Goal: Obtain resource: Download file/media

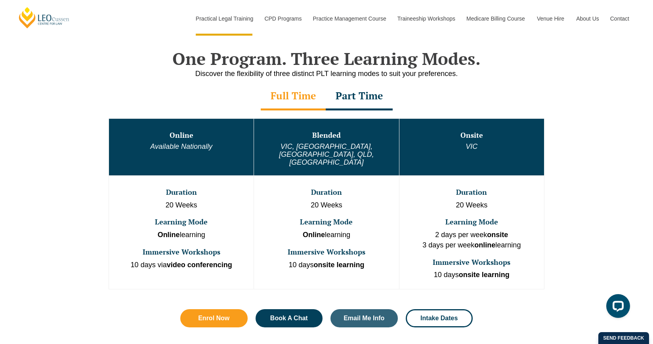
scroll to position [377, 0]
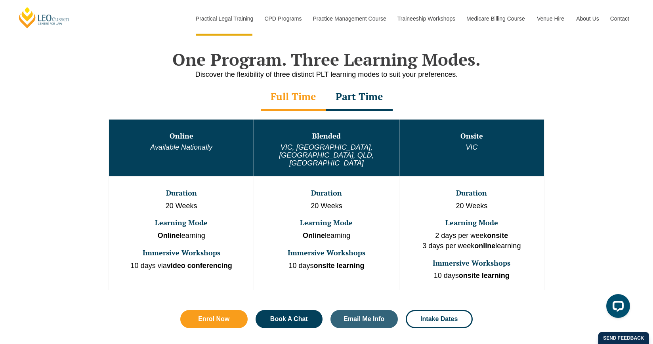
click at [374, 98] on div "Part Time" at bounding box center [359, 98] width 67 height 28
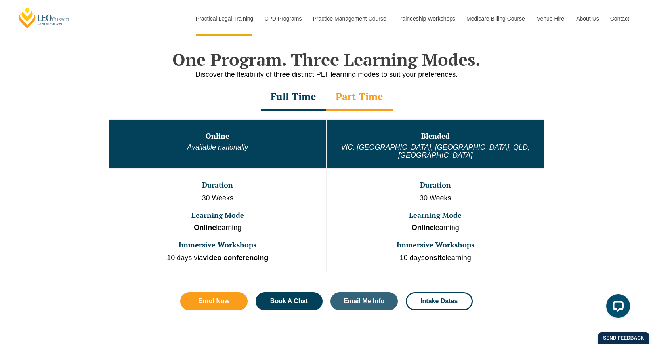
click at [305, 90] on div "Full Time" at bounding box center [293, 98] width 65 height 28
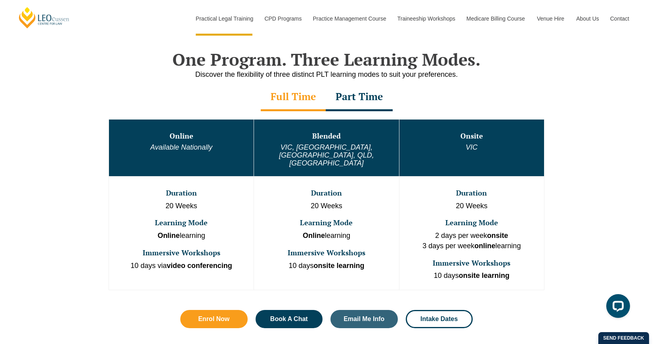
click at [355, 88] on div "Part Time" at bounding box center [359, 98] width 67 height 28
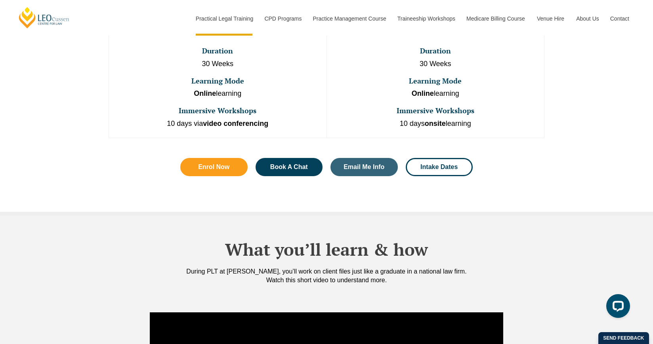
scroll to position [511, 0]
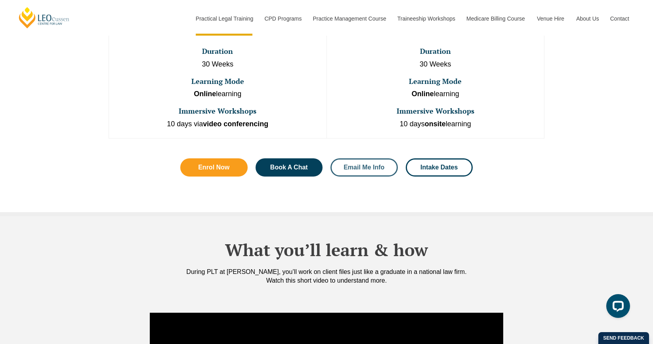
click at [348, 166] on link "Email Me Info" at bounding box center [363, 167] width 67 height 18
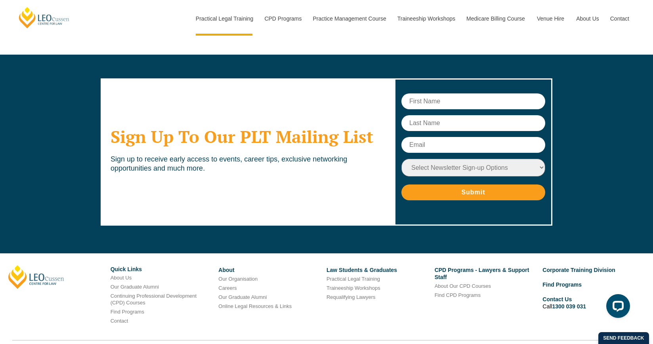
scroll to position [3755, 0]
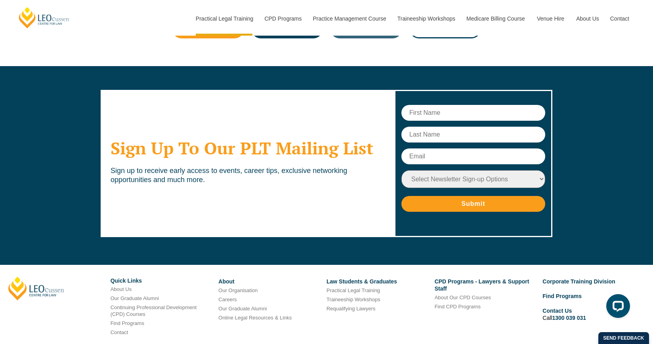
click at [434, 105] on input "text" at bounding box center [473, 113] width 144 height 16
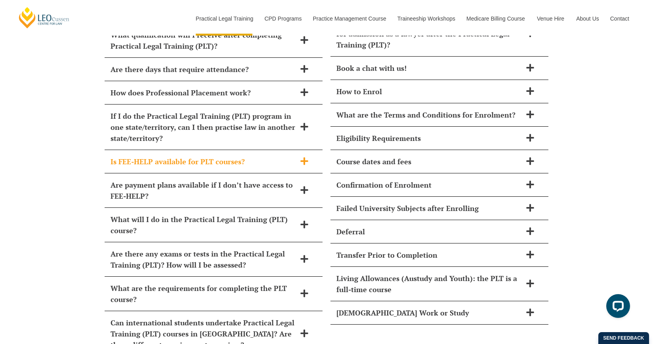
scroll to position [3315, 0]
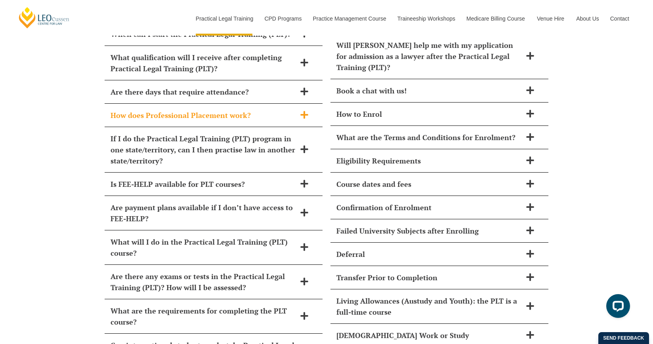
click at [288, 107] on div "How does Professional Placement work?" at bounding box center [214, 115] width 218 height 23
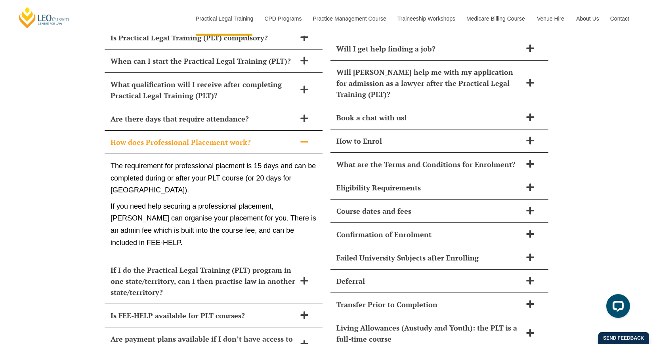
scroll to position [3289, 0]
click at [282, 112] on h2 "Are there days that require attendance?" at bounding box center [202, 117] width 185 height 11
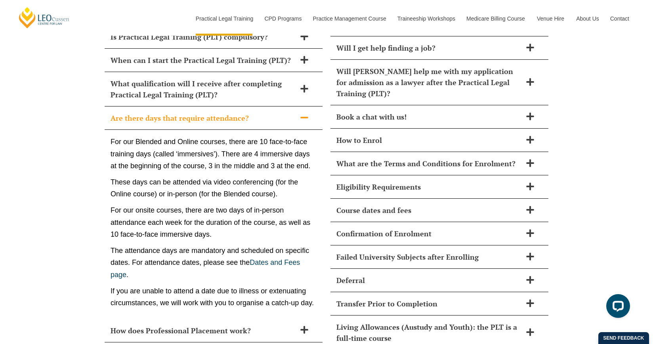
click at [282, 112] on h2 "Are there days that require attendance?" at bounding box center [202, 117] width 185 height 11
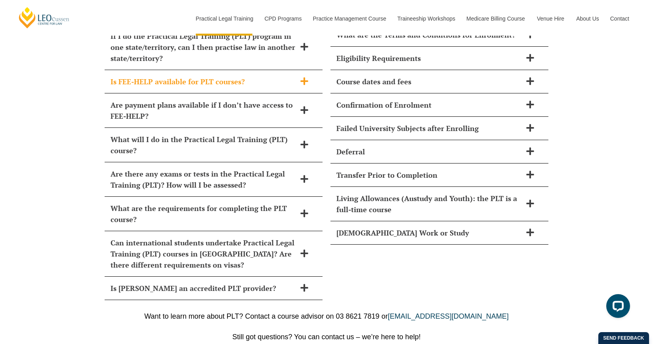
scroll to position [3417, 0]
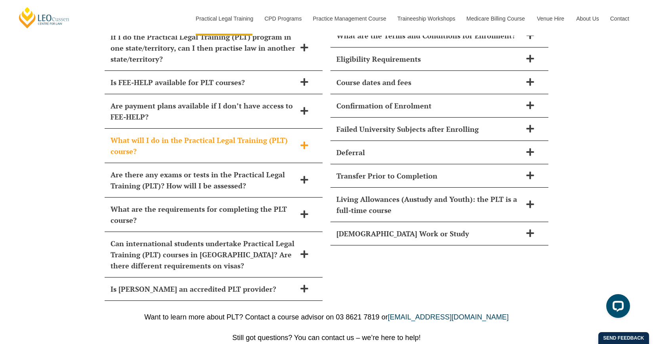
drag, startPoint x: 276, startPoint y: 137, endPoint x: 280, endPoint y: 139, distance: 5.1
click at [280, 139] on h2 "What will I do in the Practical Legal Training (PLT) course?" at bounding box center [202, 146] width 185 height 22
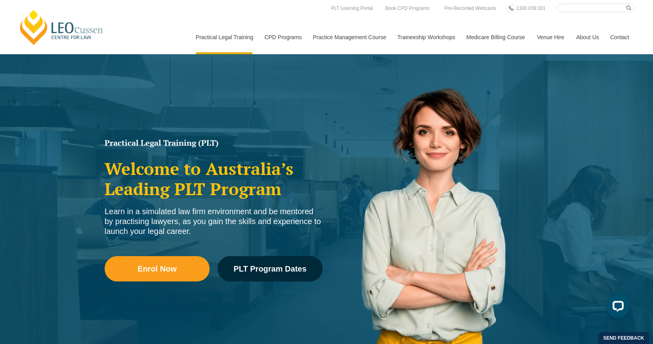
scroll to position [0, 0]
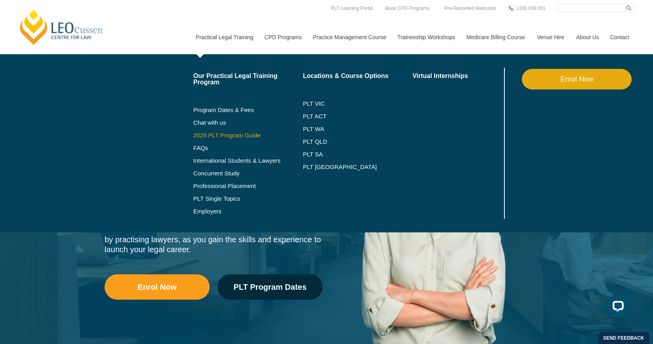
click at [204, 134] on link "2025 PLT Program Guide" at bounding box center [238, 135] width 90 height 6
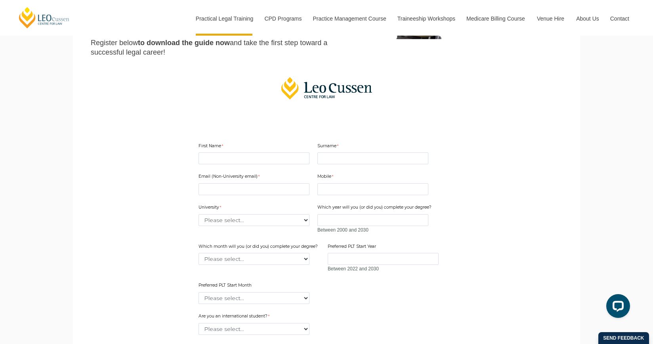
scroll to position [155, 0]
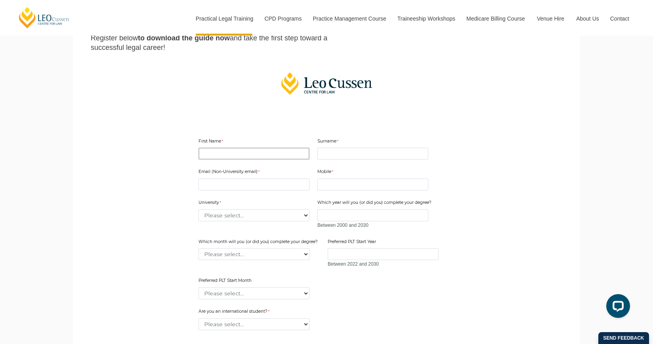
click at [256, 156] on input "First Name" at bounding box center [253, 154] width 111 height 12
type input "Zoe"
type input "Takala"
type input "zoe.takala@gmail.com"
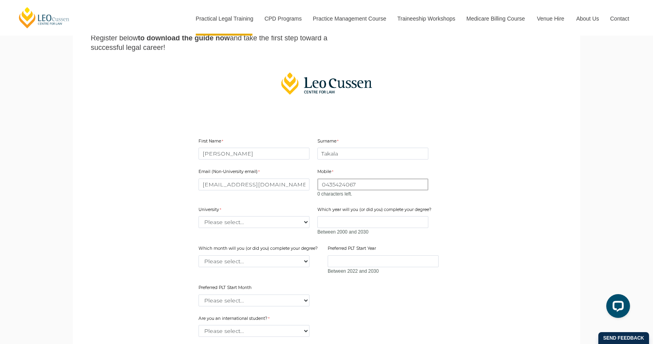
drag, startPoint x: 361, startPoint y: 183, endPoint x: 260, endPoint y: 183, distance: 101.4
click at [260, 183] on div "Email (Non-University email) zoe.takala@gmail.com Mobile 0435424067 0 character…" at bounding box center [326, 234] width 262 height 147
type input "8456756112"
click at [223, 229] on div "Email (Non-University email) zoe.takala@gmail.com Mobile 8456756112 0 character…" at bounding box center [326, 234] width 262 height 147
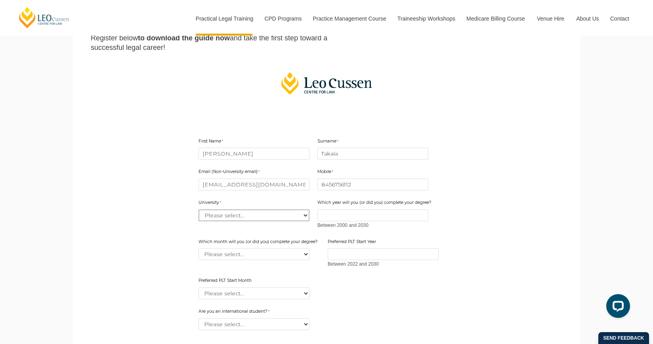
click at [220, 213] on select "Please select... Australian Catholic University Australian National University …" at bounding box center [253, 215] width 111 height 12
select select "tfa_2193"
click at [198, 209] on select "Please select... Australian Catholic University Australian National University …" at bounding box center [253, 215] width 111 height 12
click at [338, 214] on input "Which year will you (or did you) complete your degree?" at bounding box center [372, 215] width 111 height 12
type input "2023"
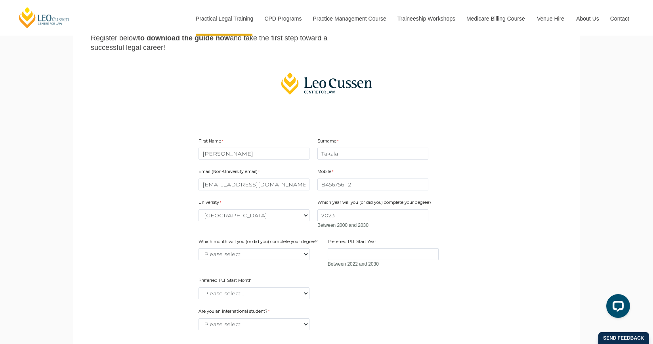
click at [250, 261] on div "Which month will you (or did you) complete your degree? Please select... Januar…" at bounding box center [259, 249] width 128 height 25
click at [246, 257] on select "Please select... January February March April May June July August September Oc…" at bounding box center [253, 254] width 111 height 12
select select "tfa_2224"
click at [198, 248] on select "Please select... January February March April May June July August September Oc…" at bounding box center [253, 254] width 111 height 12
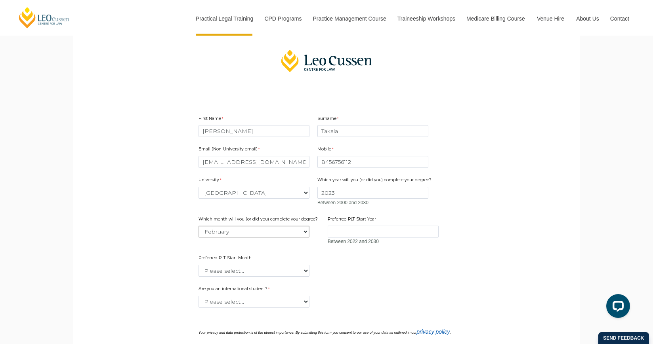
scroll to position [185, 0]
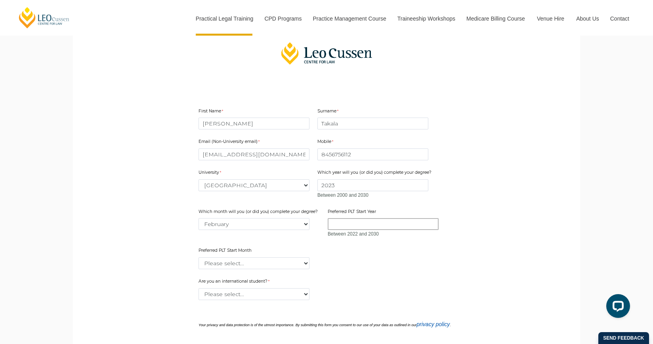
click at [351, 221] on input "Preferred PLT Start Year" at bounding box center [382, 224] width 111 height 12
type input "2025"
click at [270, 264] on select "Please select... January February March April May June July August September Oc…" at bounding box center [253, 263] width 111 height 12
select select "tfa_2343"
click at [198, 257] on select "Please select... January February March April May June July August September Oc…" at bounding box center [253, 263] width 111 height 12
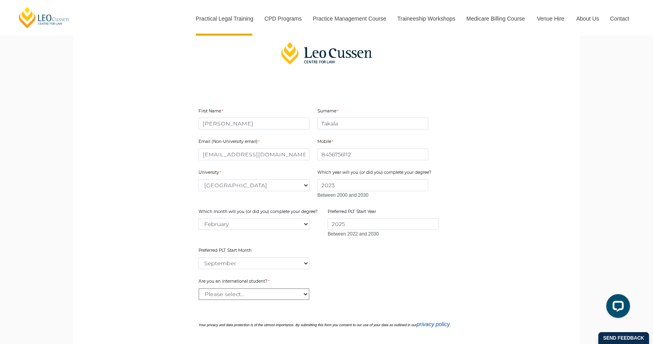
click at [255, 296] on select "Please select... Yes No" at bounding box center [253, 294] width 111 height 12
select select "tfa_60"
click at [198, 288] on select "Please select... Yes No" at bounding box center [253, 294] width 111 height 12
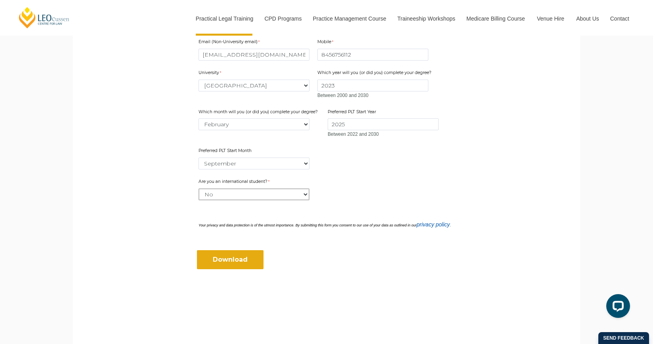
scroll to position [301, 0]
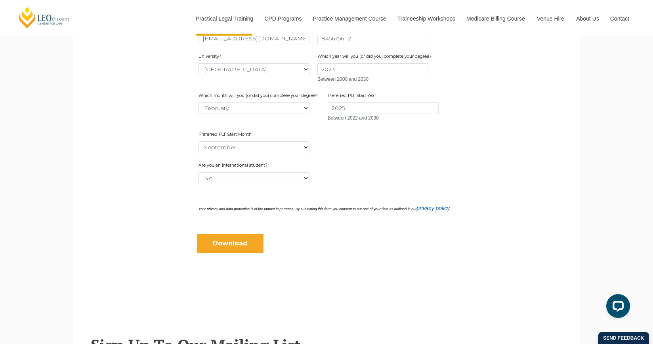
click at [248, 242] on input "Download" at bounding box center [230, 243] width 67 height 19
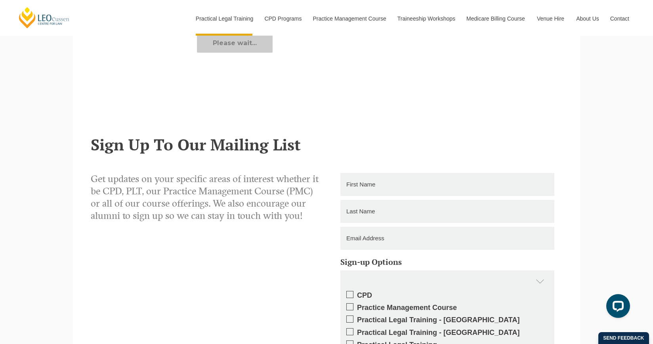
scroll to position [476, 0]
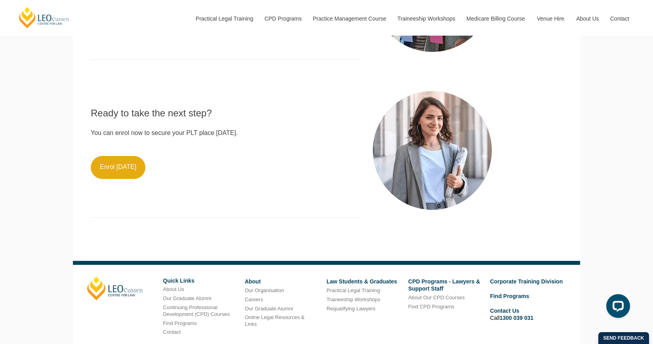
scroll to position [746, 0]
